Goal: Task Accomplishment & Management: Complete application form

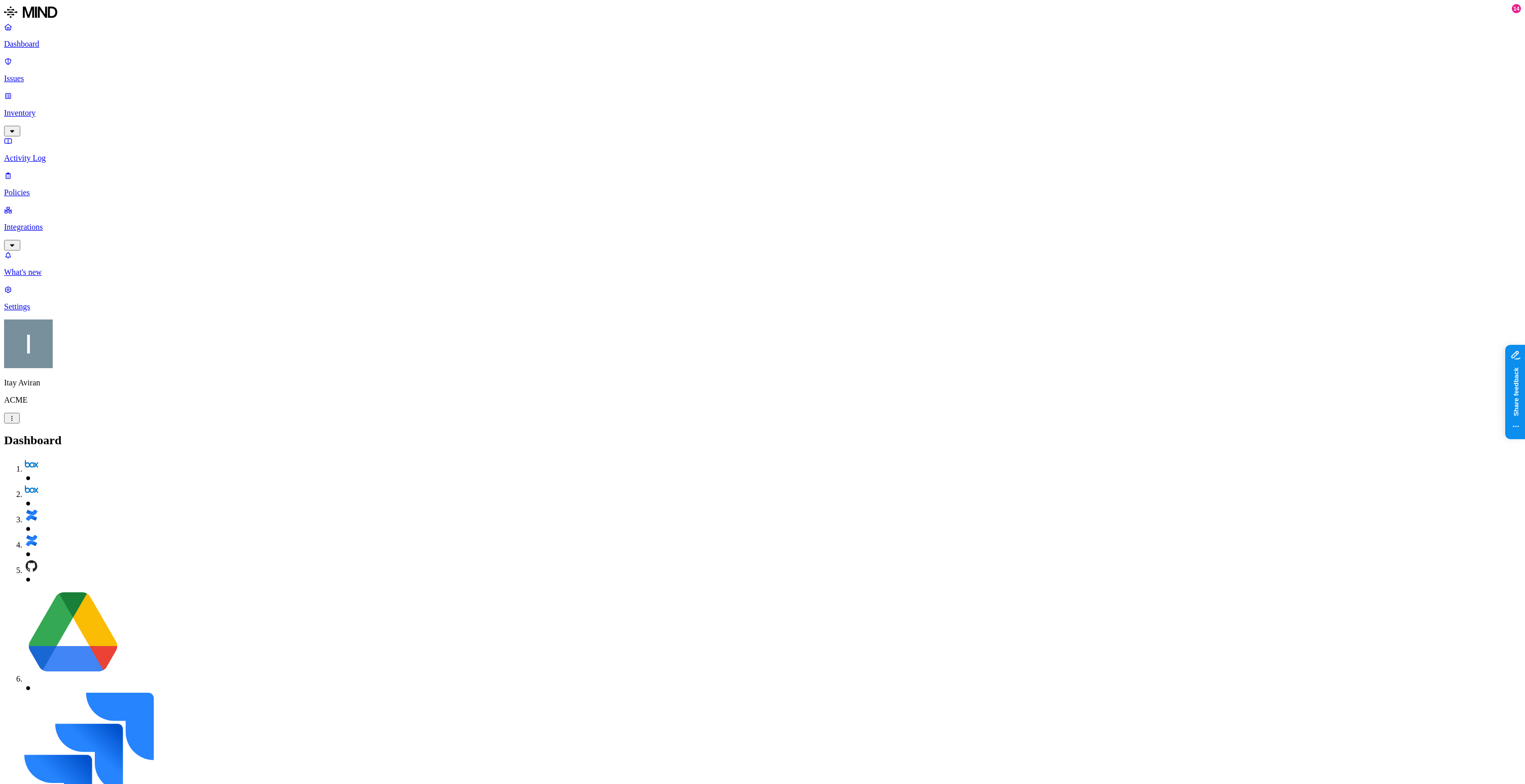
click at [70, 222] on p "Integrations" at bounding box center [762, 227] width 1517 height 9
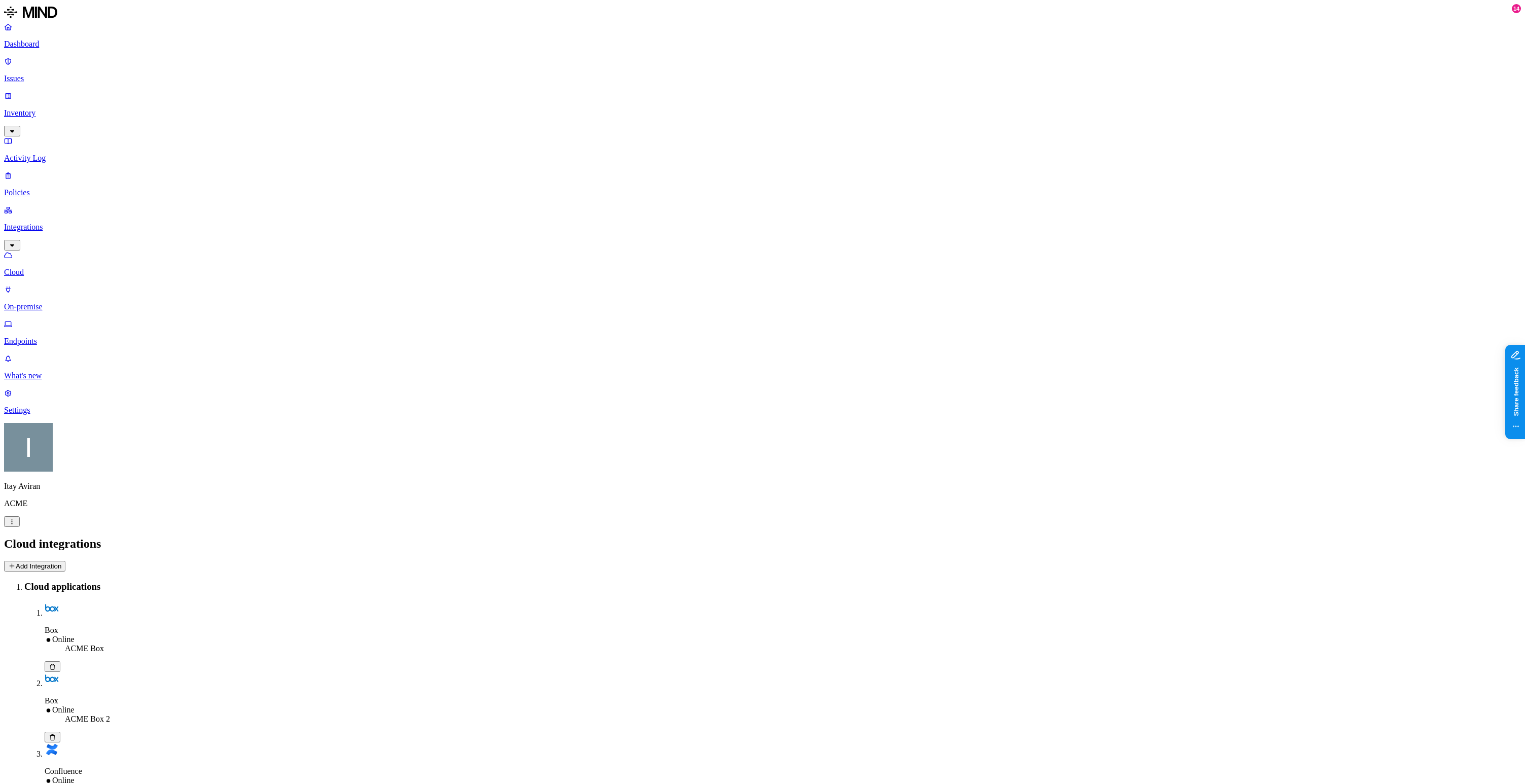
click at [47, 171] on link "Policies" at bounding box center [762, 184] width 1517 height 26
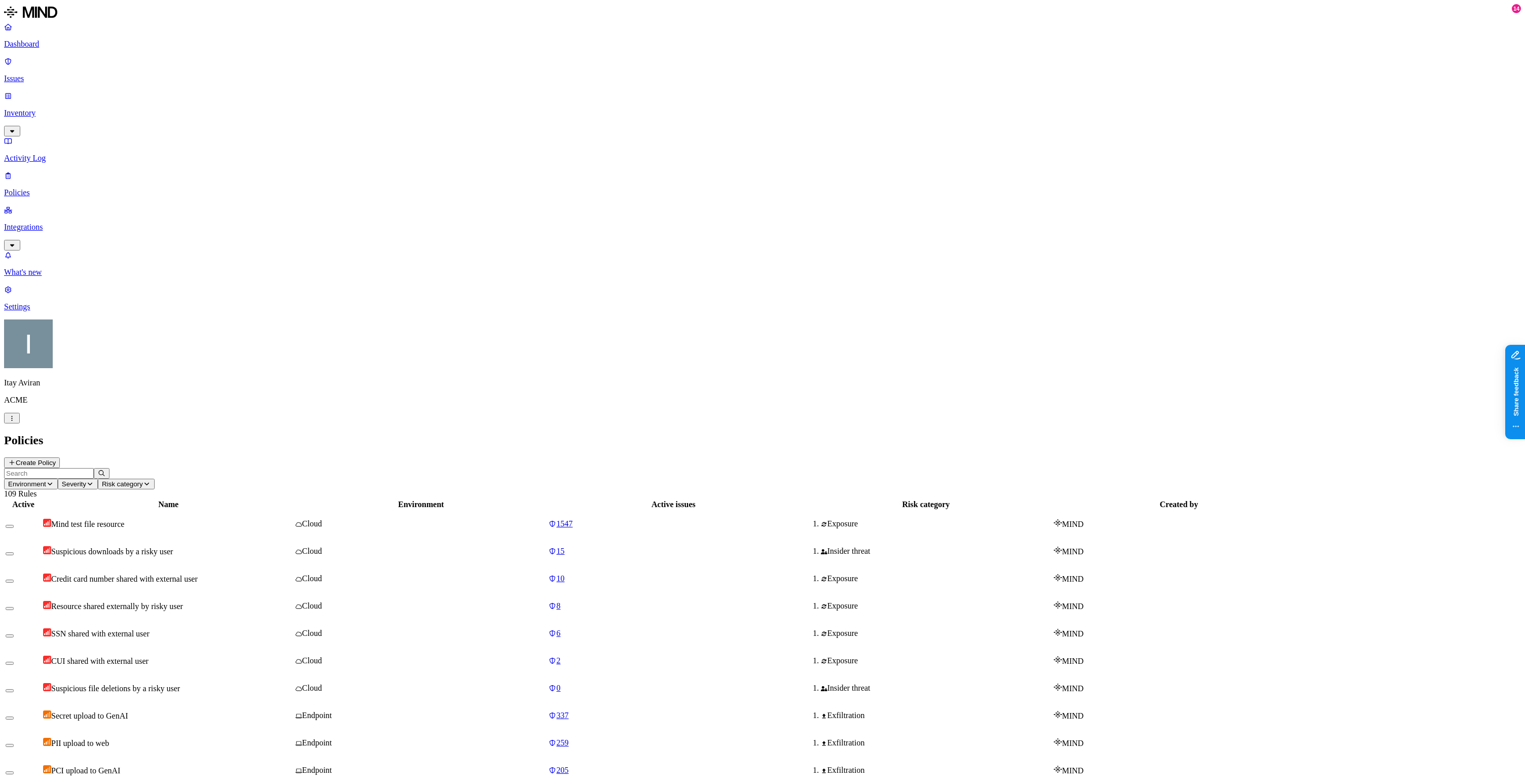
click at [16, 459] on icon at bounding box center [12, 462] width 8 height 6
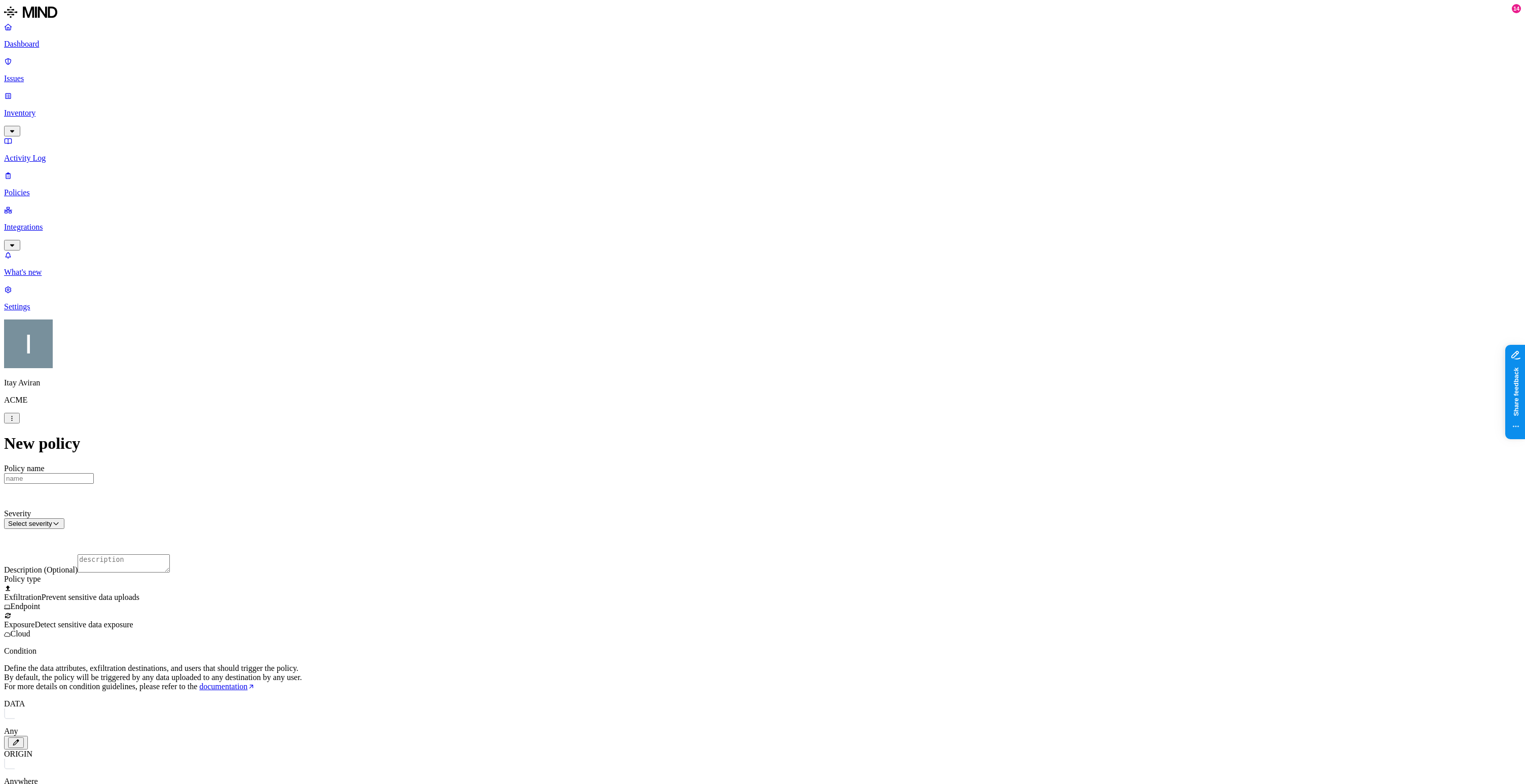
click at [34, 620] on span "Exposure" at bounding box center [19, 624] width 31 height 8
click at [24, 737] on button "button" at bounding box center [16, 743] width 16 height 11
click at [20, 739] on icon "button" at bounding box center [16, 742] width 8 height 6
click at [757, 584] on div "Exfiltration Prevent sensitive data uploads Endpoint" at bounding box center [762, 598] width 1517 height 28
click at [20, 739] on icon "button" at bounding box center [16, 742] width 8 height 6
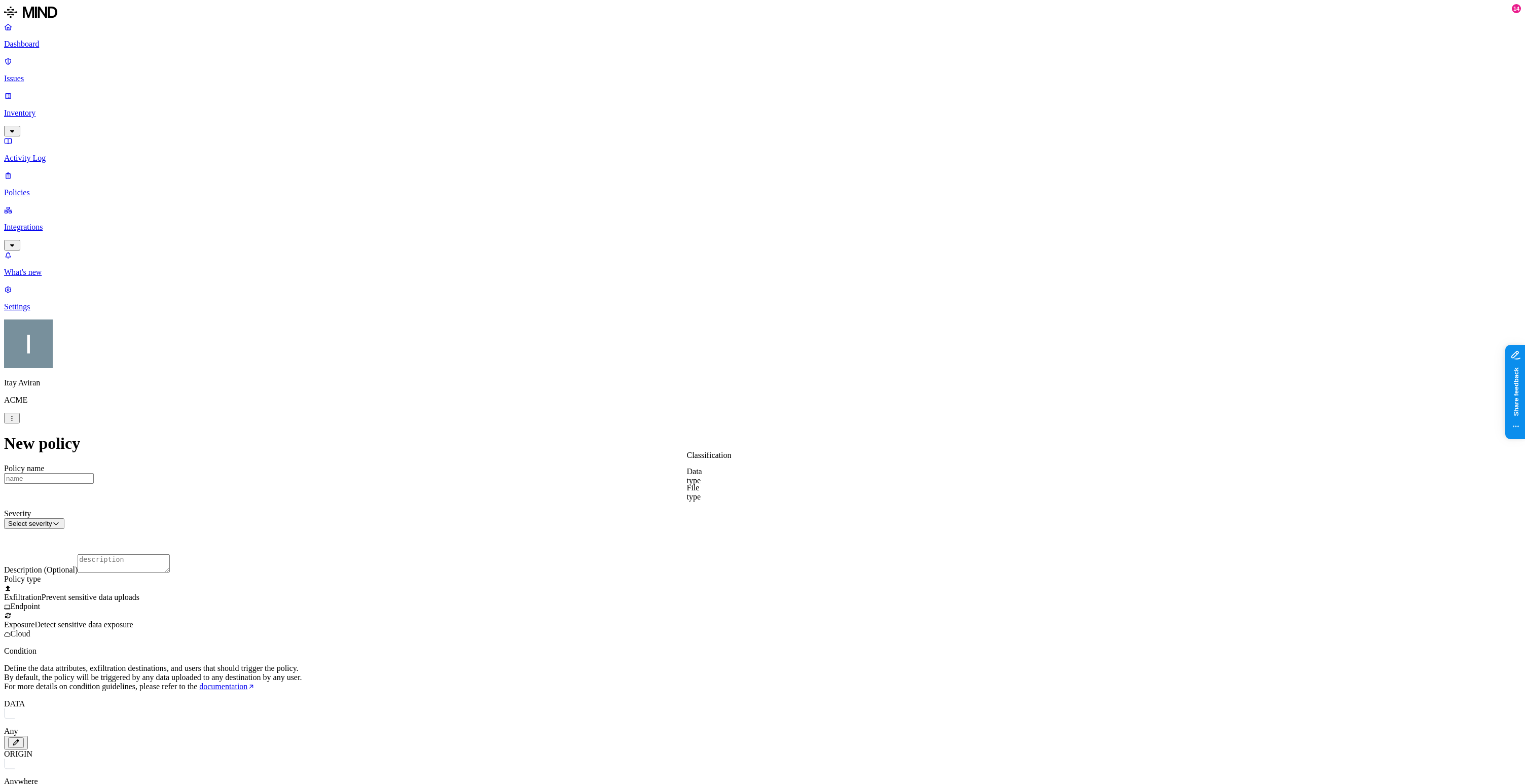
click at [701, 458] on label "Classification" at bounding box center [709, 455] width 44 height 8
click at [696, 505] on img at bounding box center [691, 501] width 8 height 8
click at [724, 455] on span "Classification" at bounding box center [724, 455] width 44 height 8
click at [722, 699] on div "DATA Any ORIGIN Anywhere TRANSFER TO Anywhere BY USER [PERSON_NAME]" at bounding box center [762, 799] width 1517 height 201
click at [19, 769] on icon "button" at bounding box center [16, 771] width 5 height 5
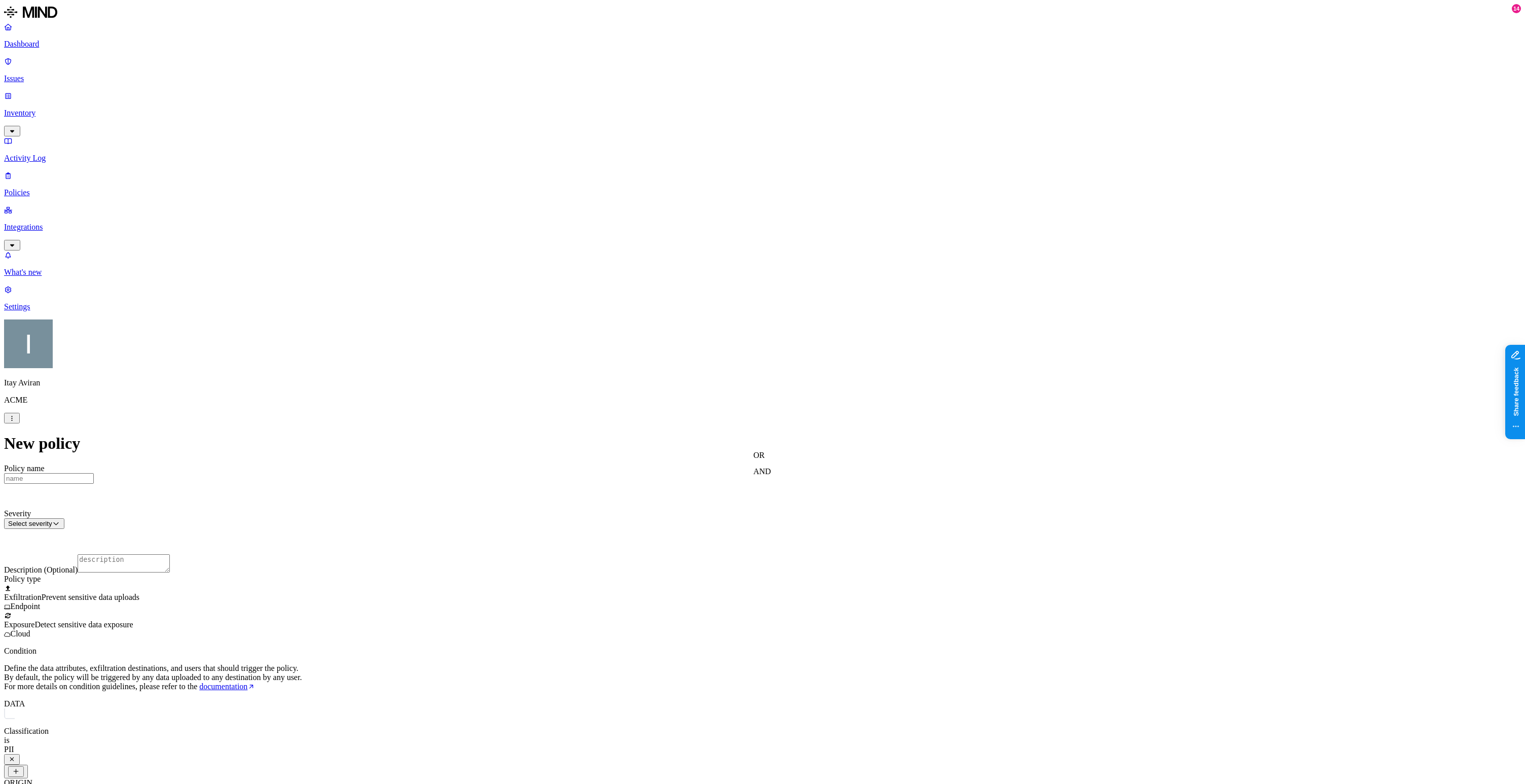
click at [764, 459] on label "OR" at bounding box center [759, 455] width 11 height 8
click at [769, 491] on label "Data type" at bounding box center [761, 486] width 15 height 18
click at [790, 527] on span "Credit card" at bounding box center [772, 527] width 37 height 8
click at [832, 452] on div "Data type" at bounding box center [802, 462] width 97 height 21
click at [813, 451] on div "Data type" at bounding box center [802, 462] width 97 height 21
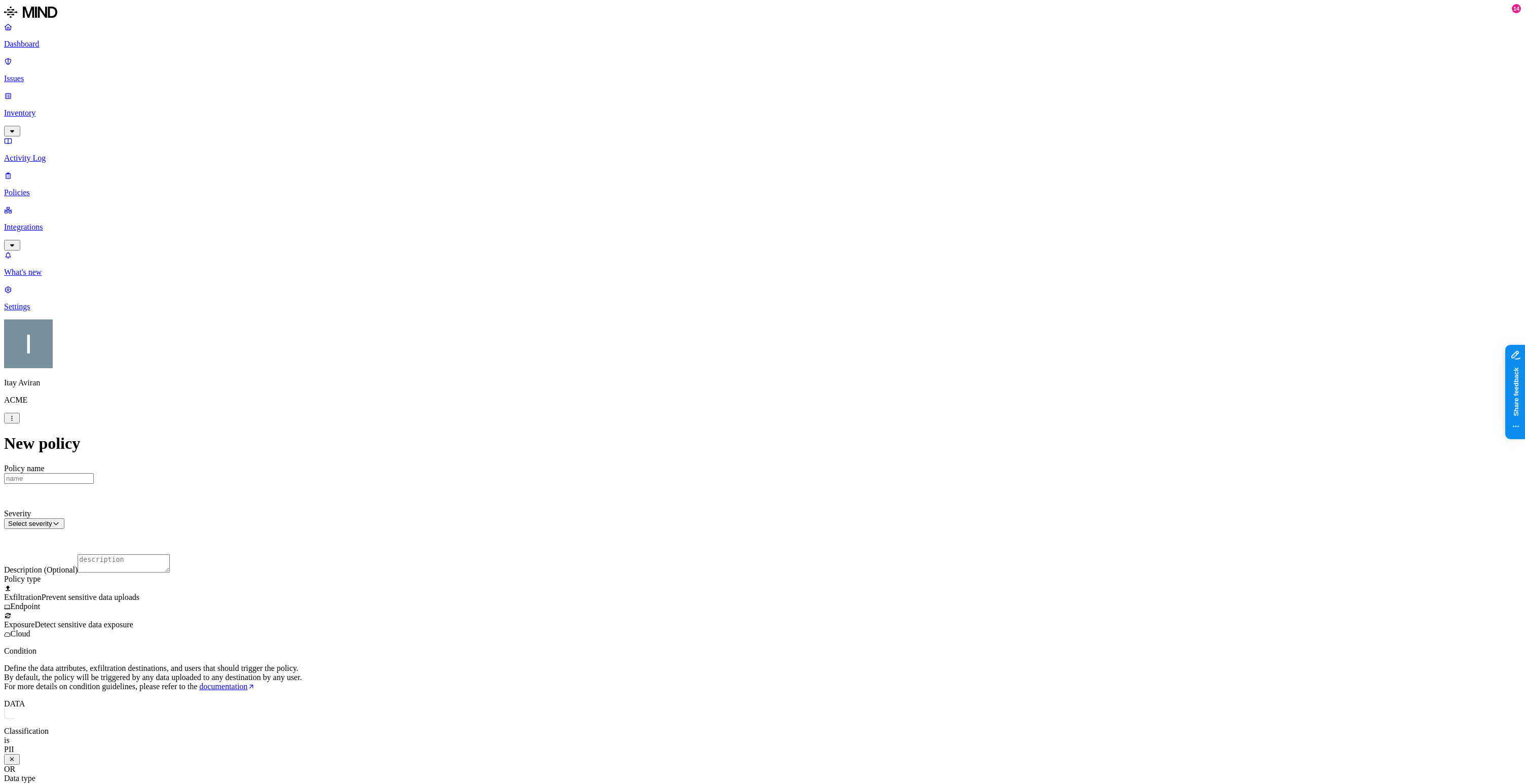
click at [885, 459] on label "OR" at bounding box center [879, 455] width 11 height 8
click at [888, 507] on label "File type" at bounding box center [881, 502] width 15 height 18
click at [935, 611] on div "Executable and System" at bounding box center [922, 604] width 97 height 18
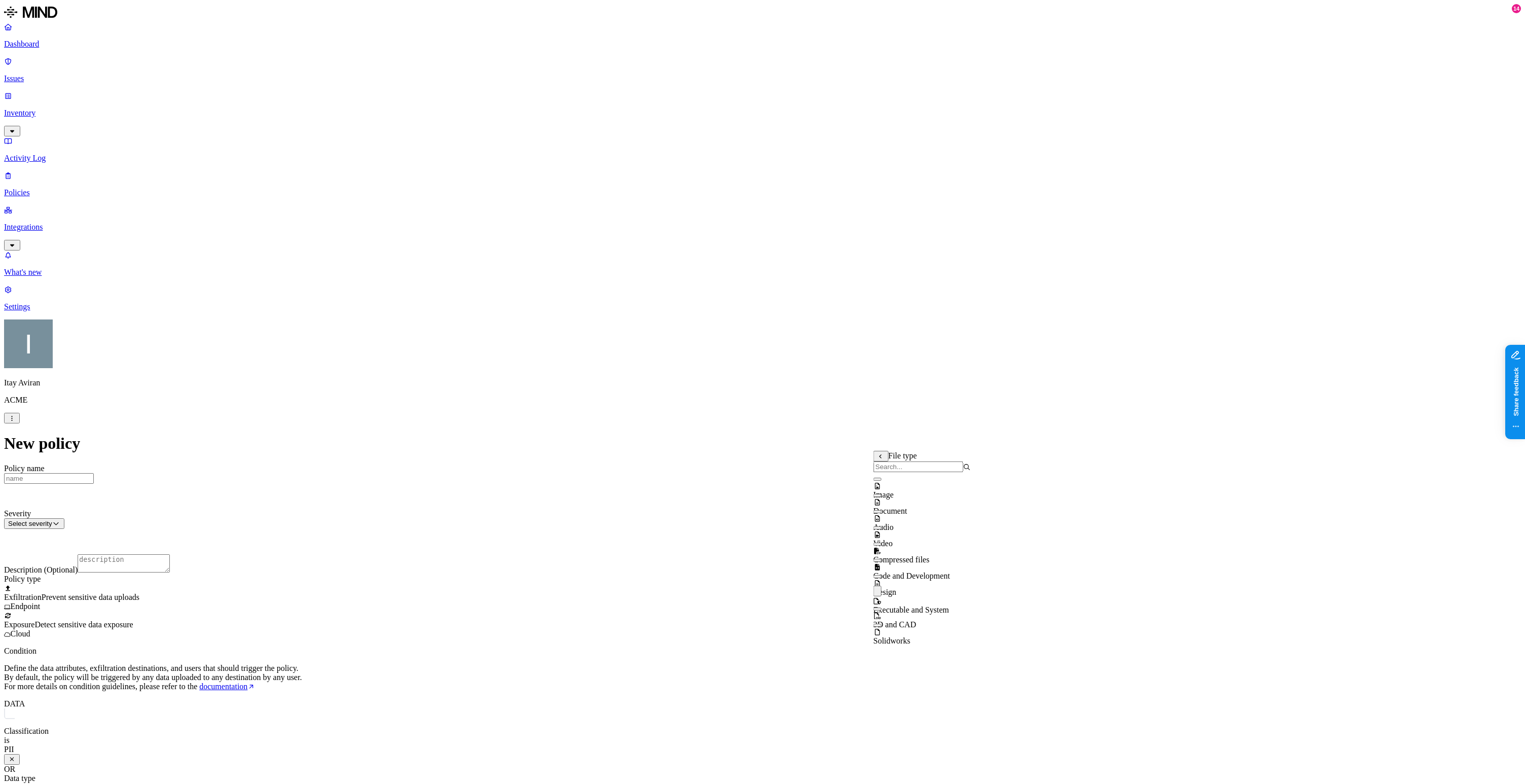
click at [814, 490] on label "AND" at bounding box center [805, 485] width 18 height 8
click at [826, 501] on label "Data type" at bounding box center [812, 495] width 31 height 8
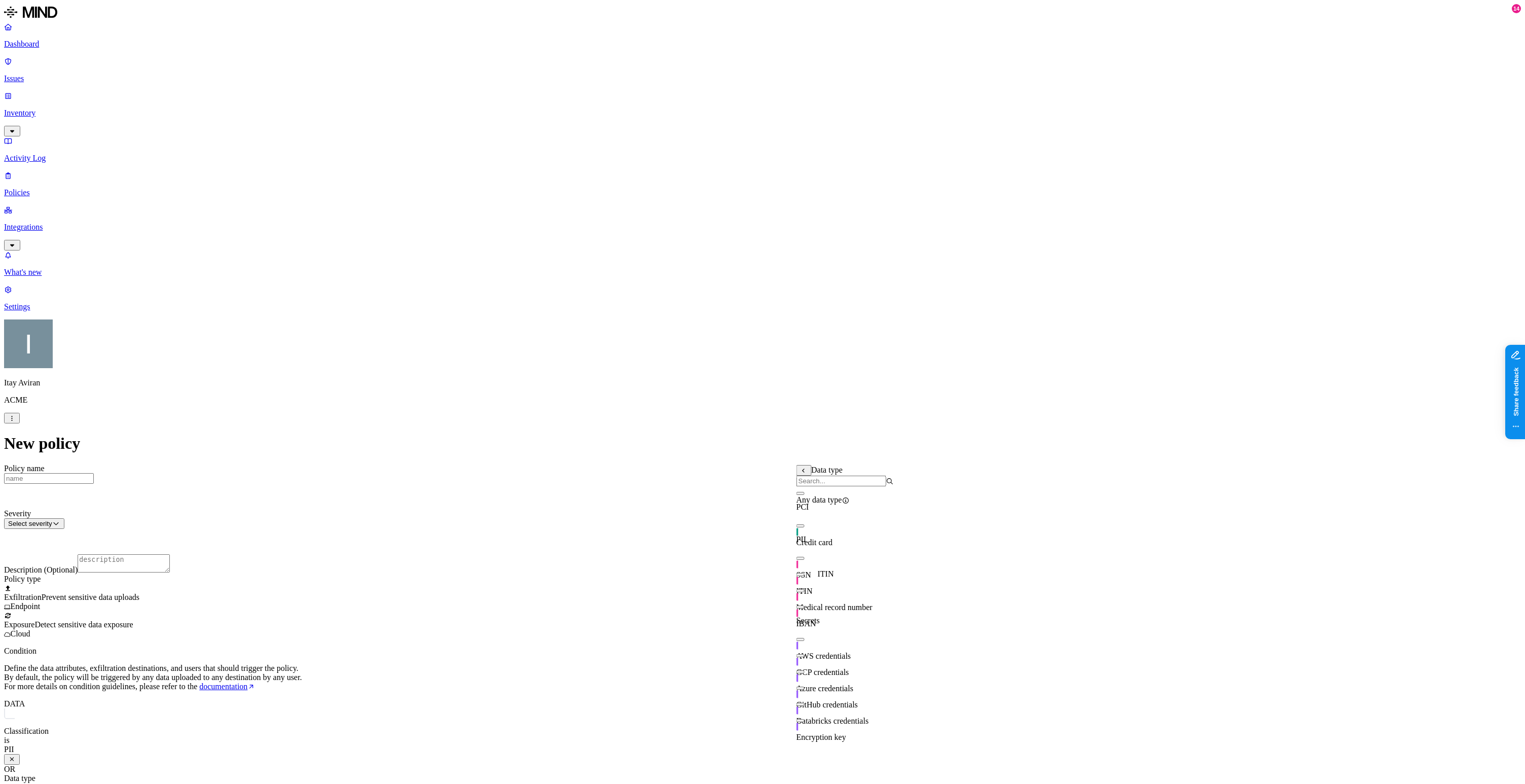
click at [813, 590] on span "ITIN" at bounding box center [804, 591] width 16 height 8
click at [662, 708] on div "Classification is PII OR Data type is Credit card OR File type is Executable an…" at bounding box center [762, 790] width 1517 height 164
drag, startPoint x: 651, startPoint y: 439, endPoint x: 662, endPoint y: 442, distance: 11.4
click at [662, 708] on div "Classification is PII OR Data type is Credit card OR File type is Executable an…" at bounding box center [762, 790] width 1517 height 164
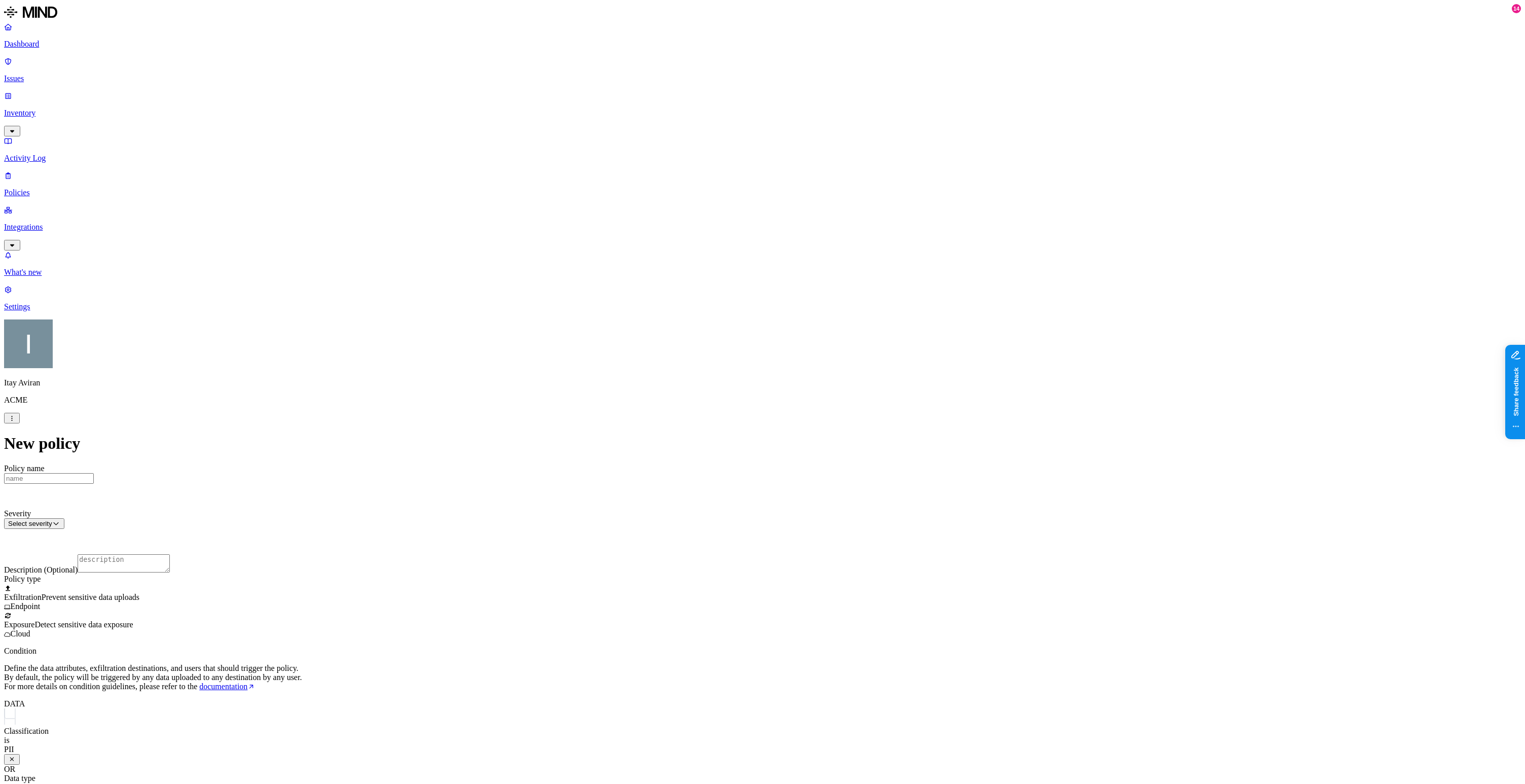
click at [15, 708] on img at bounding box center [9, 716] width 11 height 16
click at [668, 708] on div "Classification is PII OR Data type is Credit card OR File type is Executable an…" at bounding box center [762, 790] width 1517 height 164
click at [25, 708] on img at bounding box center [20, 716] width 11 height 16
click at [648, 708] on div "Classification is PII OR Data type is Credit card OR File type is Executable an…" at bounding box center [762, 790] width 1517 height 164
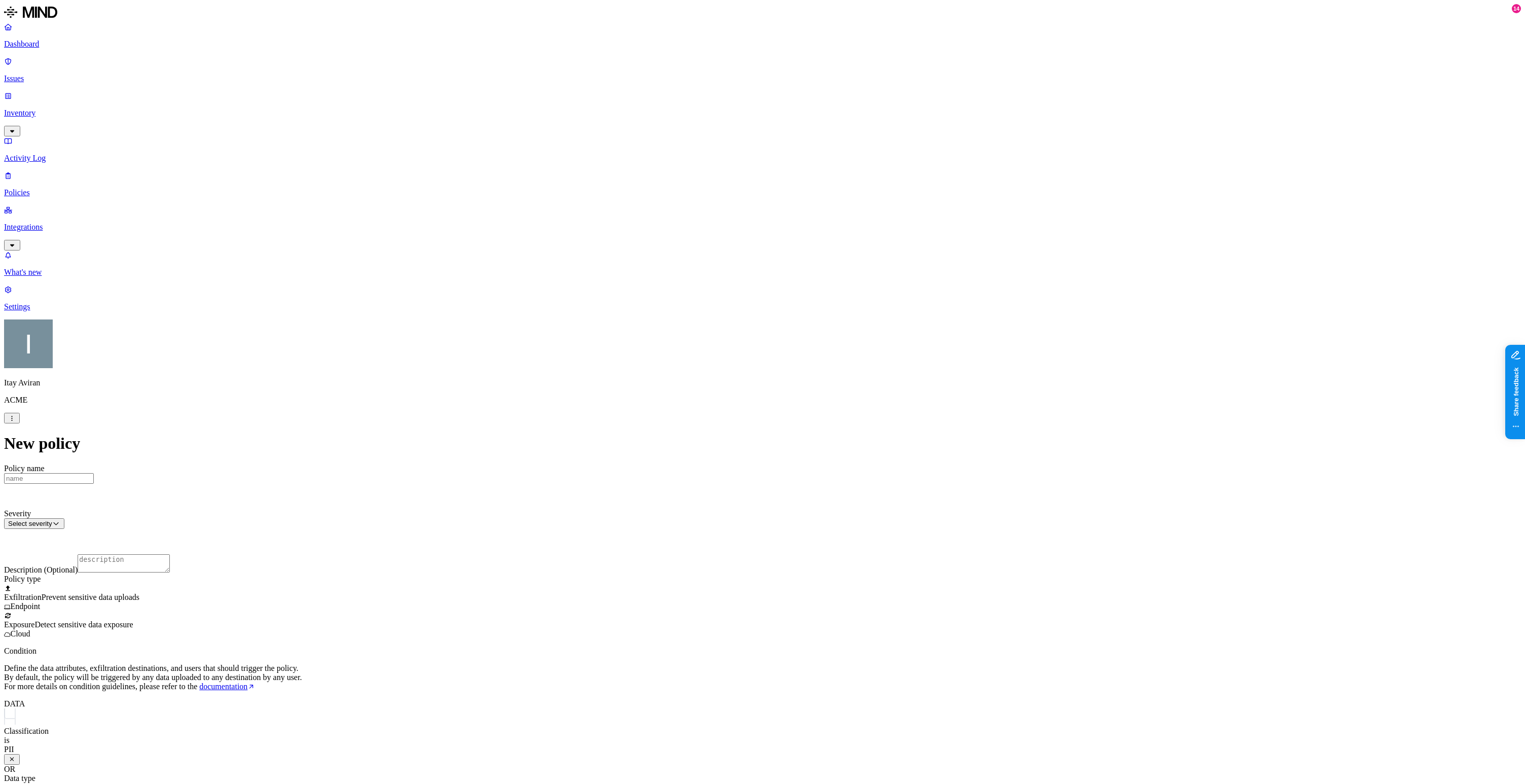
click at [720, 536] on label "Web Category" at bounding box center [719, 534] width 30 height 18
click at [739, 572] on div "Gen AI" at bounding box center [753, 565] width 97 height 18
